Goal: Navigation & Orientation: Find specific page/section

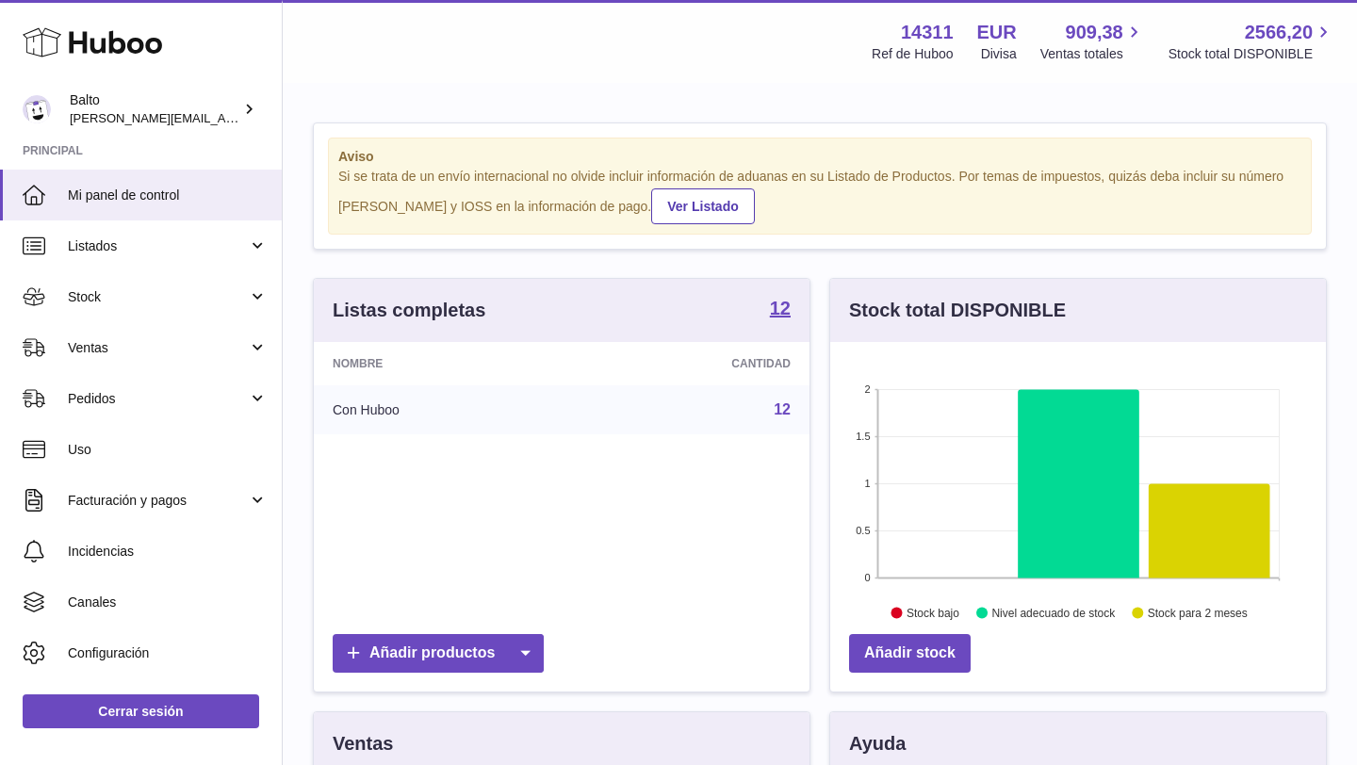
scroll to position [294, 496]
click at [271, 346] on link "Ventas" at bounding box center [141, 347] width 282 height 51
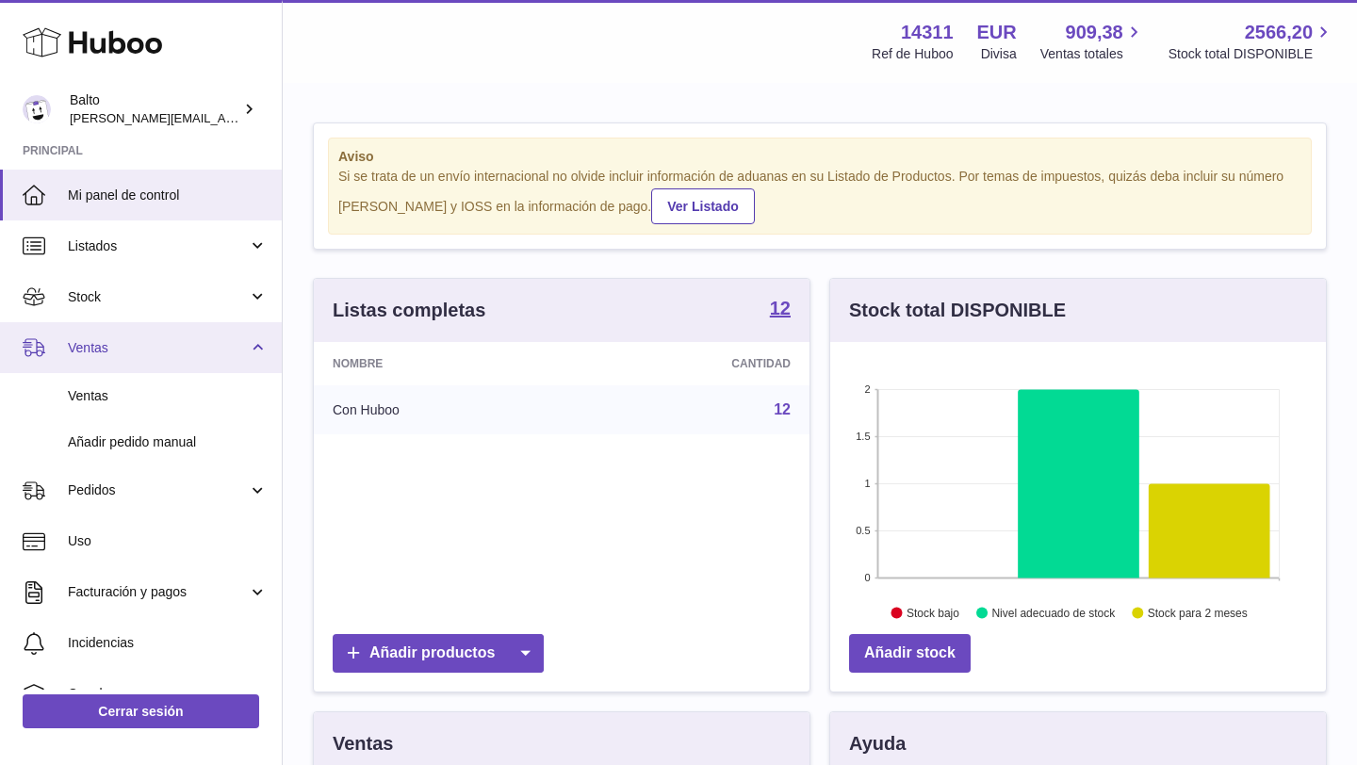
click at [255, 339] on link "Ventas" at bounding box center [141, 347] width 282 height 51
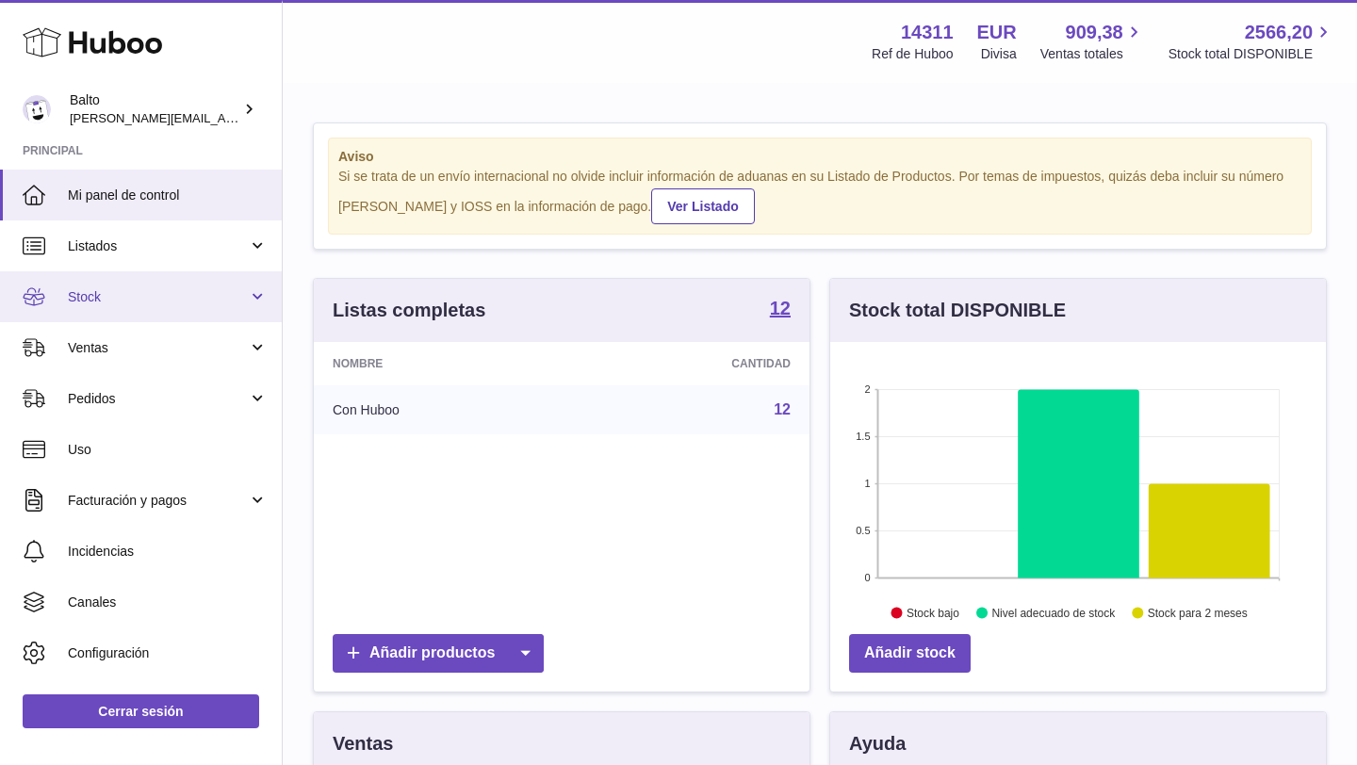
click at [257, 287] on link "Stock" at bounding box center [141, 296] width 282 height 51
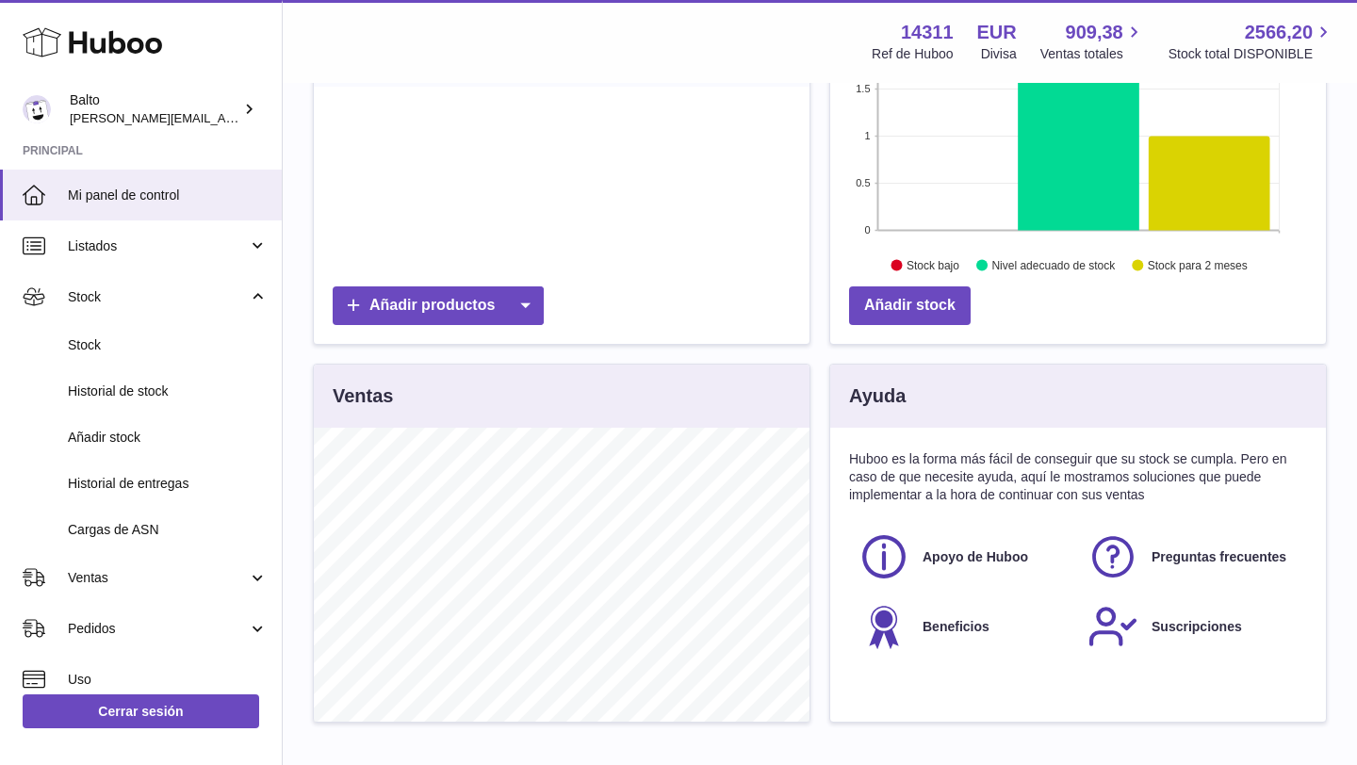
scroll to position [472, 0]
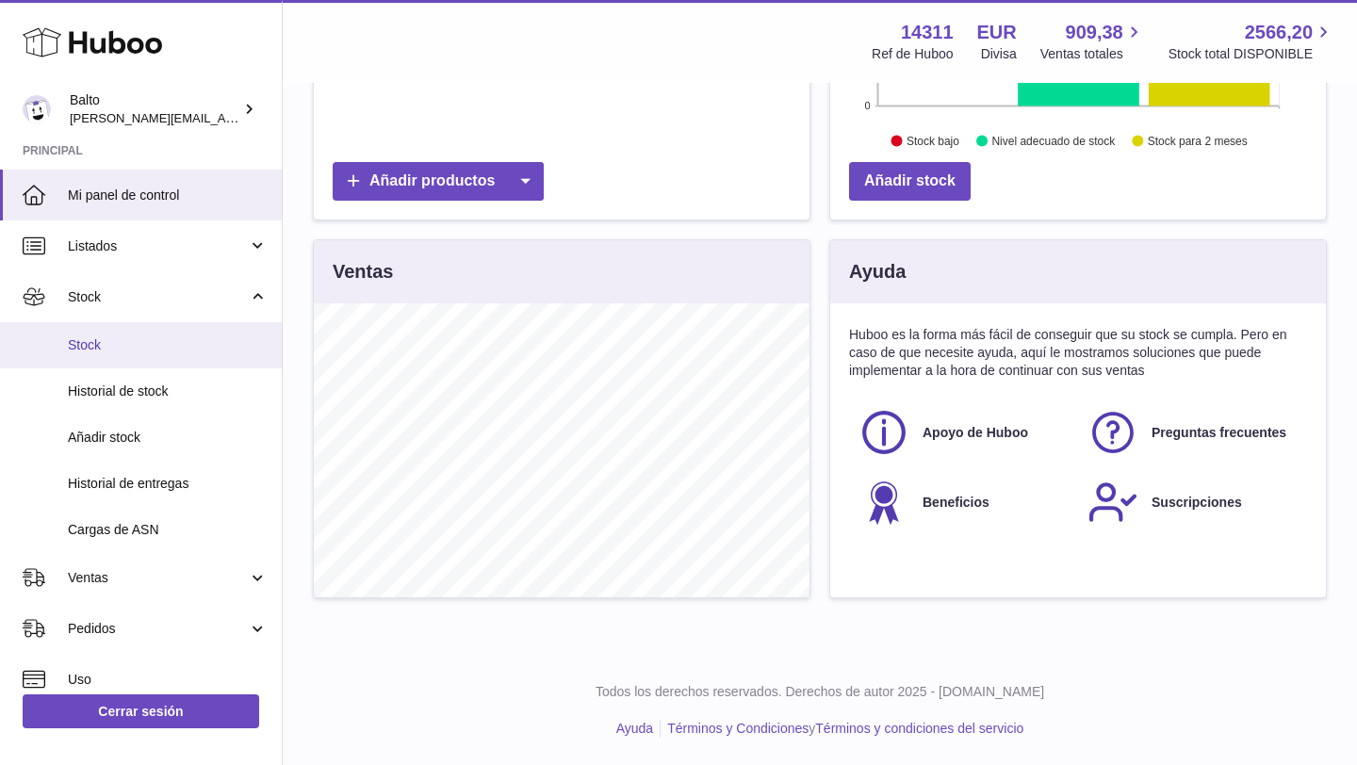
click at [82, 340] on span "Stock" at bounding box center [168, 345] width 200 height 18
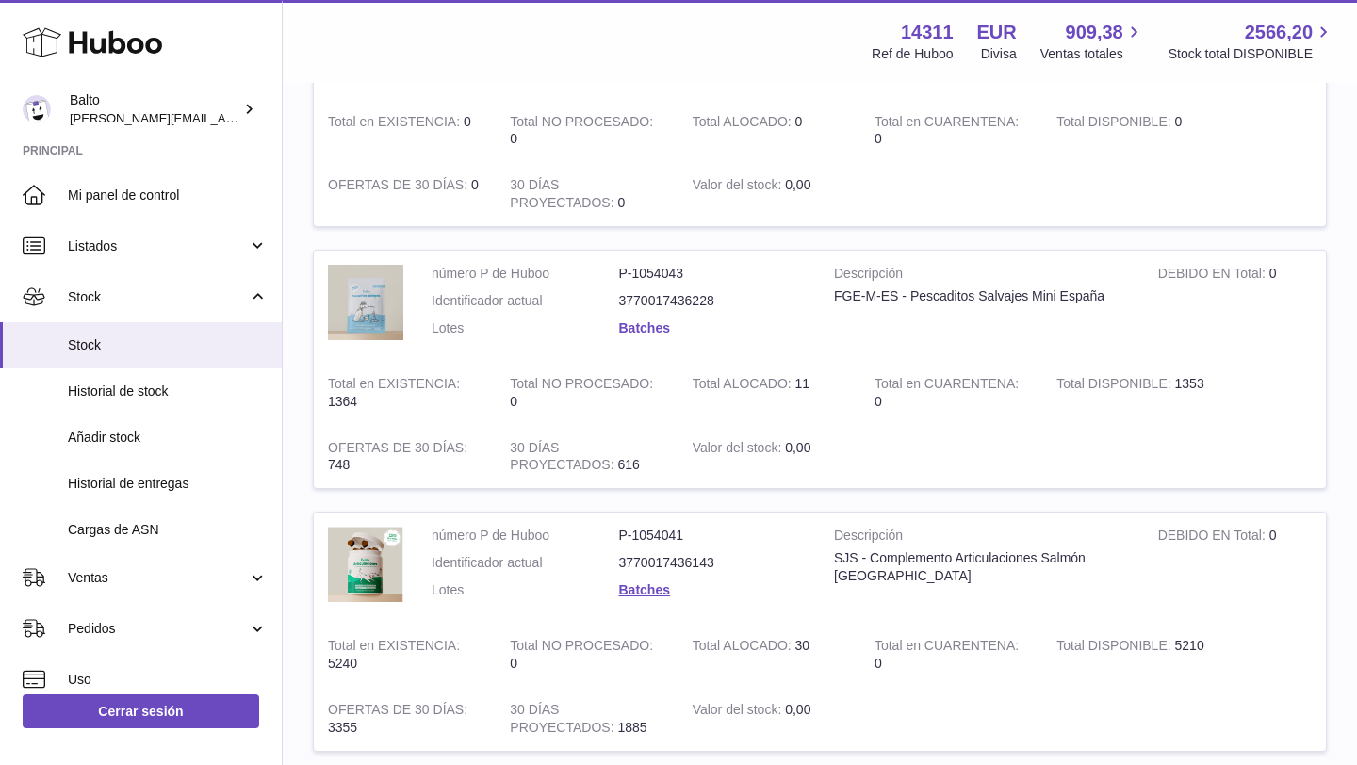
scroll to position [1920, 0]
